Goal: Information Seeking & Learning: Learn about a topic

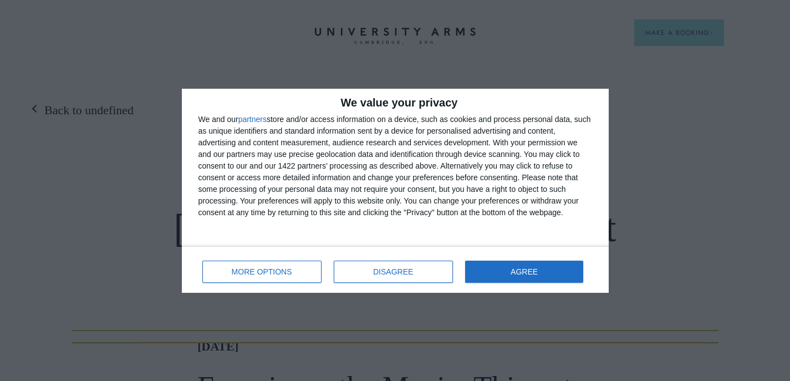
scroll to position [225, 0]
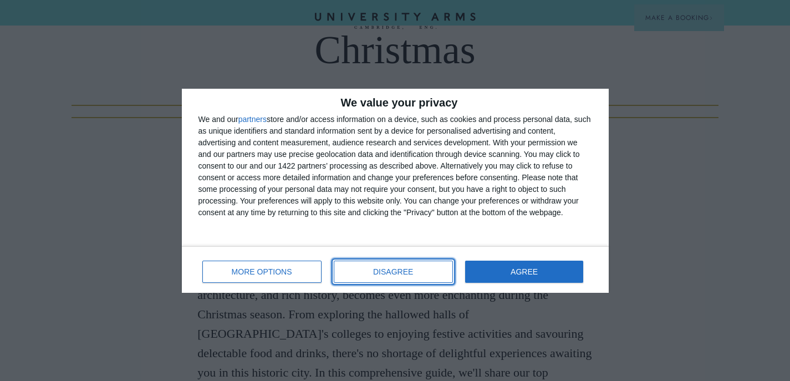
click at [372, 272] on button "DISAGREE" at bounding box center [393, 271] width 119 height 22
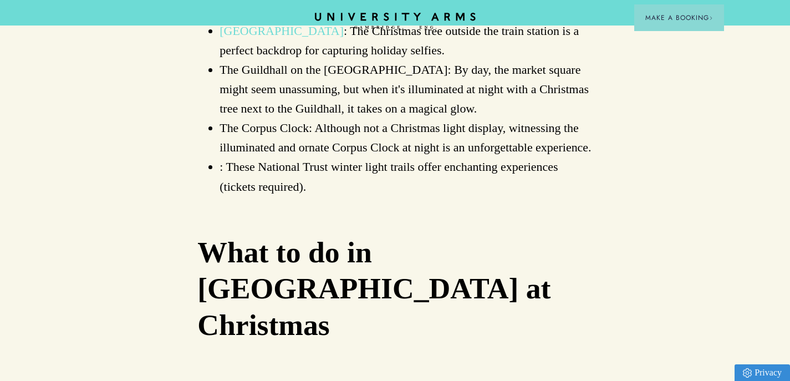
scroll to position [2496, 0]
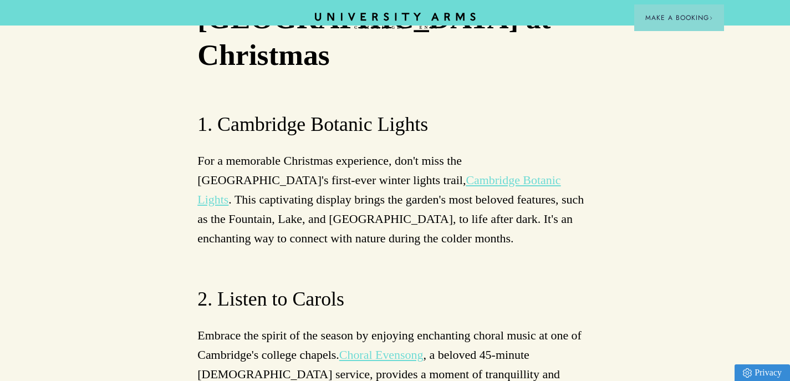
scroll to position [2756, 0]
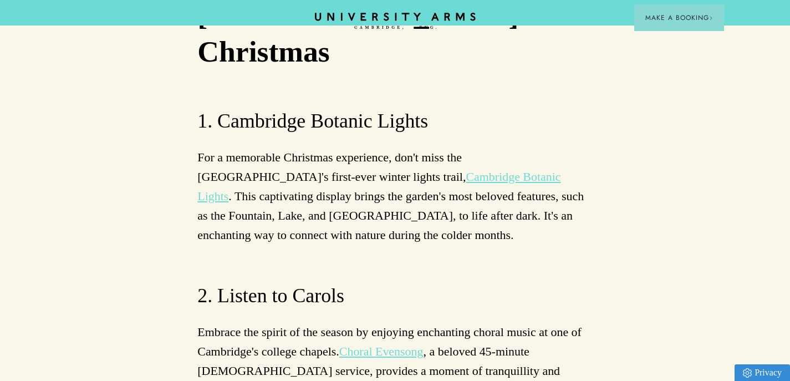
click at [401, 344] on link "Choral Evensong" at bounding box center [381, 351] width 84 height 14
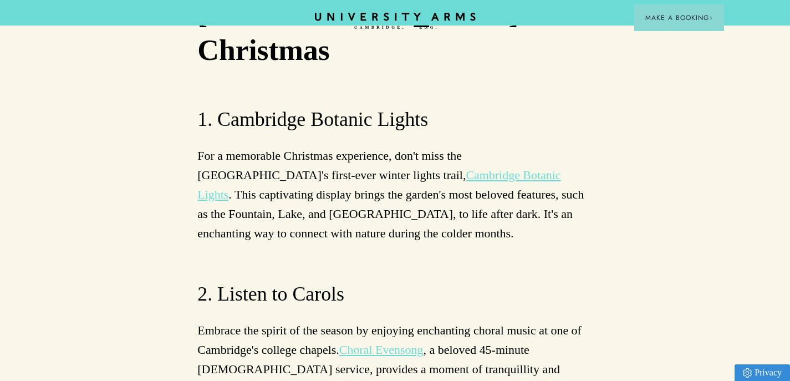
scroll to position [2758, 0]
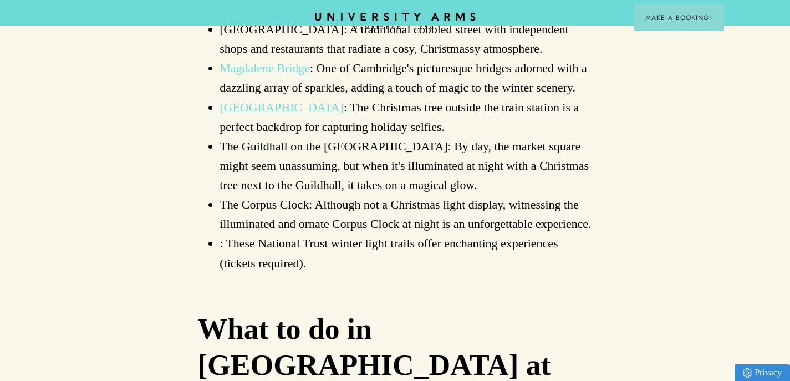
scroll to position [2460, 0]
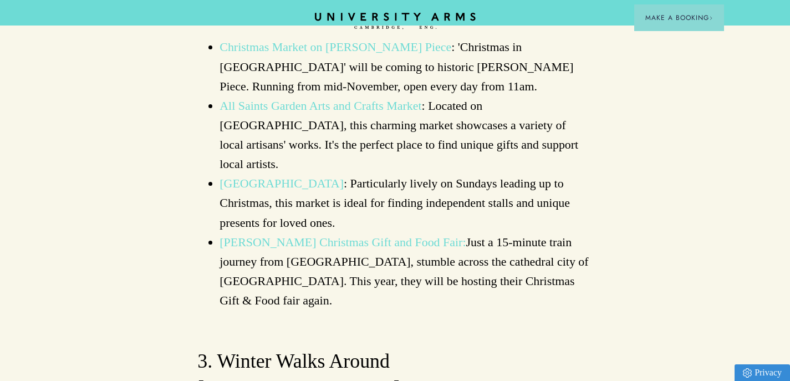
scroll to position [896, 0]
